Goal: Ask a question

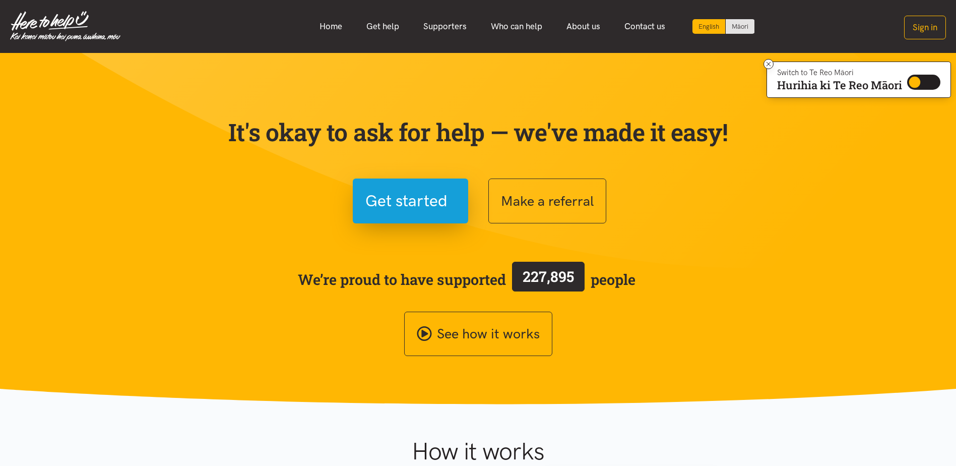
click at [213, 288] on section "It's okay to ask for help — we've made it easy! Get started Make a referral We’…" at bounding box center [478, 228] width 956 height 351
click at [427, 25] on link "Supporters" at bounding box center [445, 27] width 68 height 22
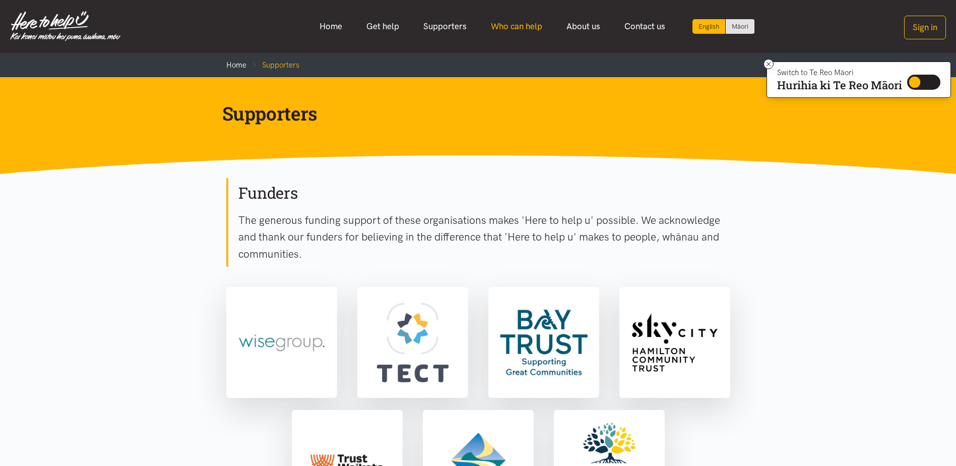
click at [512, 29] on link "Who can help" at bounding box center [517, 27] width 76 height 22
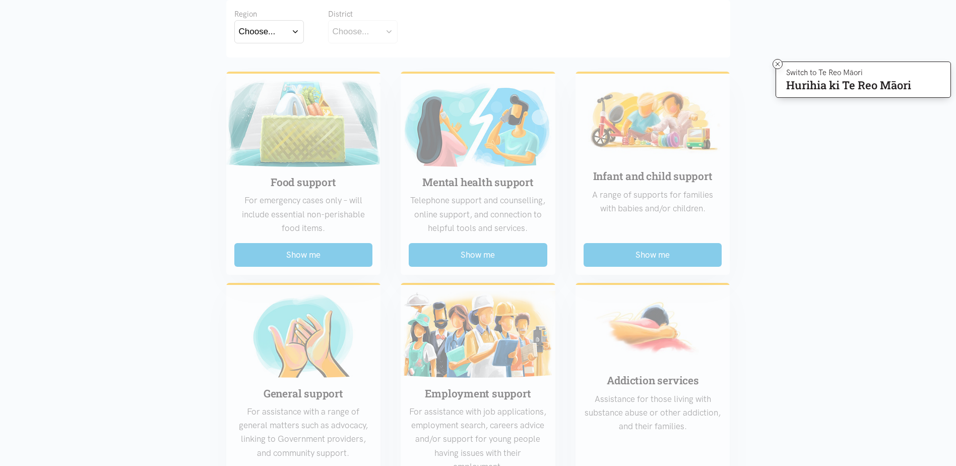
scroll to position [151, 0]
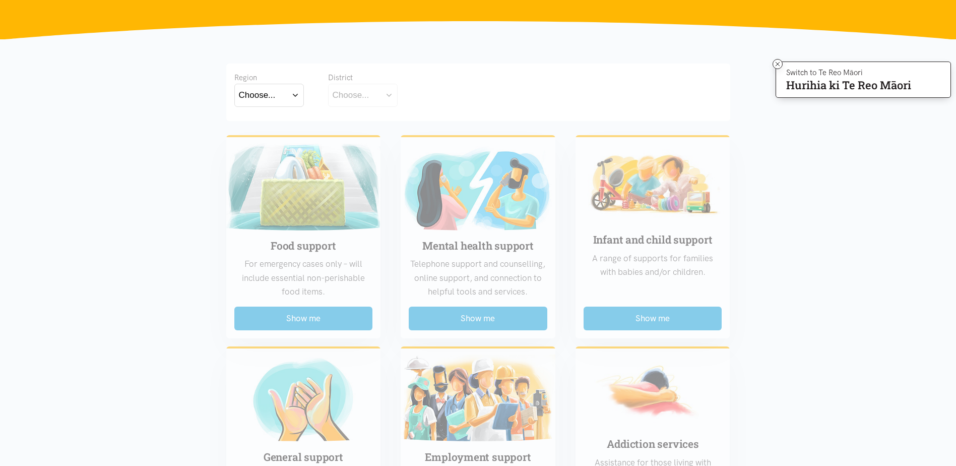
click at [269, 85] on button "Choose..." at bounding box center [269, 95] width 70 height 23
